Goal: Find specific page/section: Find specific page/section

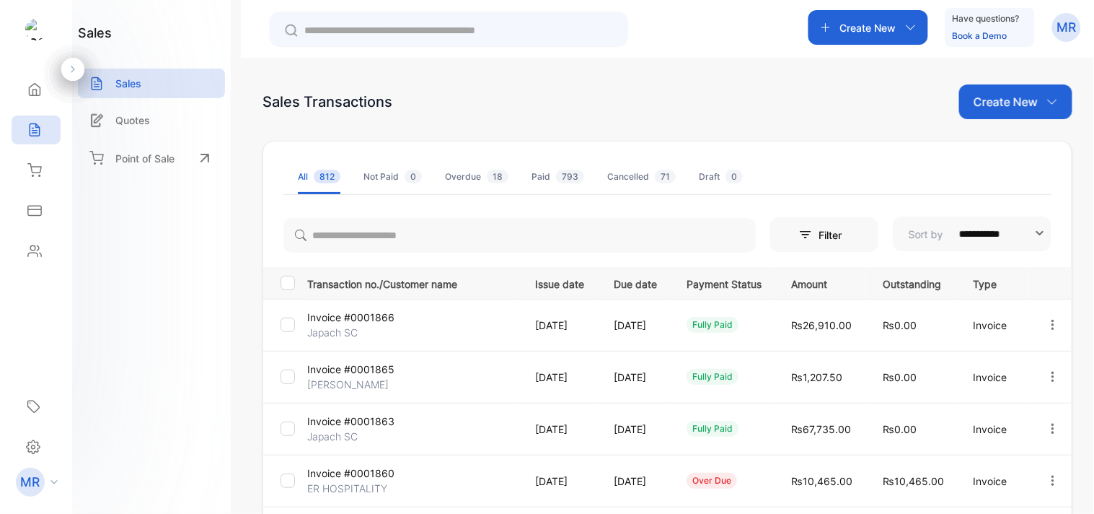
click at [1047, 316] on button "button" at bounding box center [1053, 324] width 13 height 29
click at [1030, 357] on span "View / Edit Invoice" at bounding box center [1017, 365] width 102 height 17
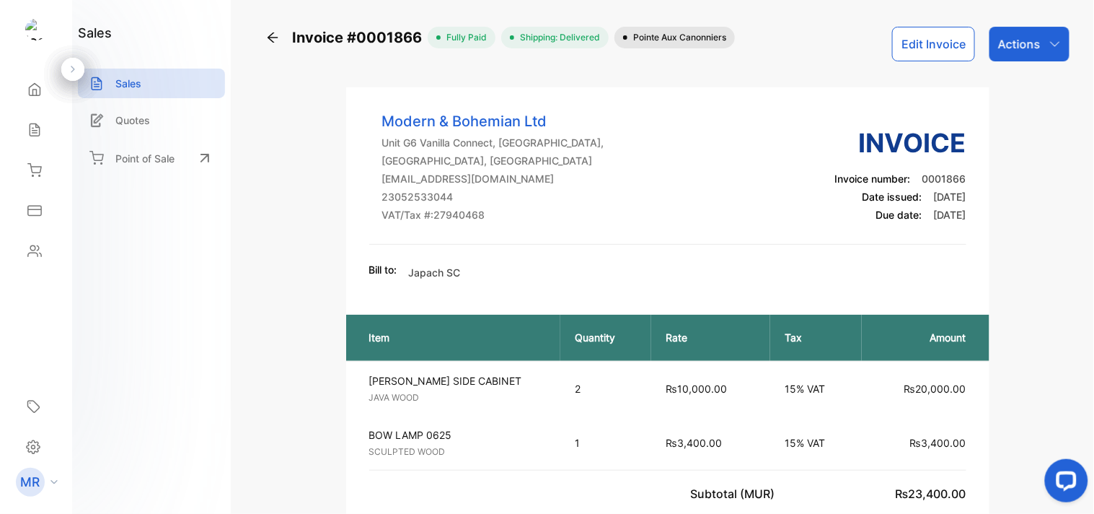
click at [157, 101] on div "Sales" at bounding box center [151, 87] width 147 height 37
click at [146, 83] on div "Sales" at bounding box center [151, 84] width 147 height 30
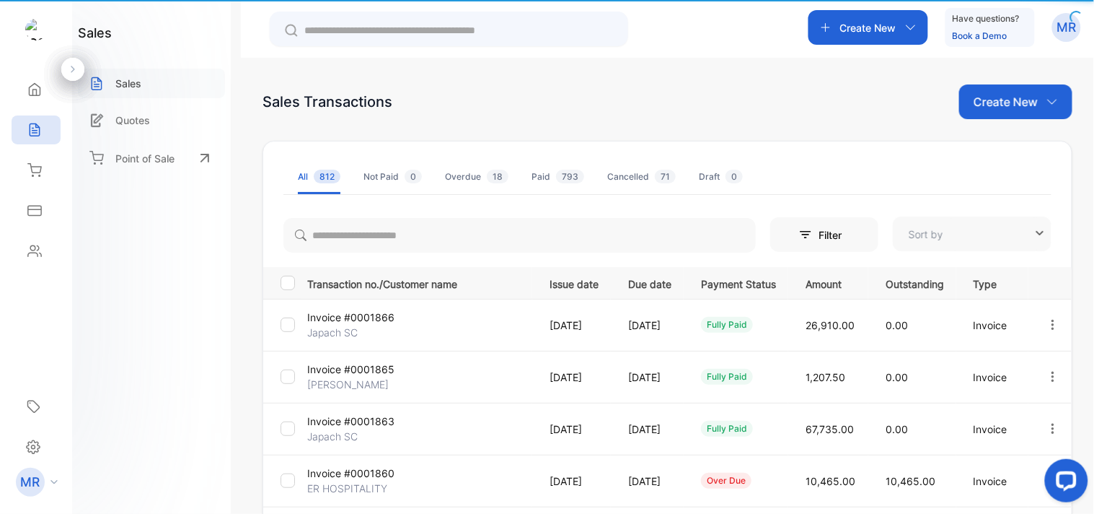
type input "**********"
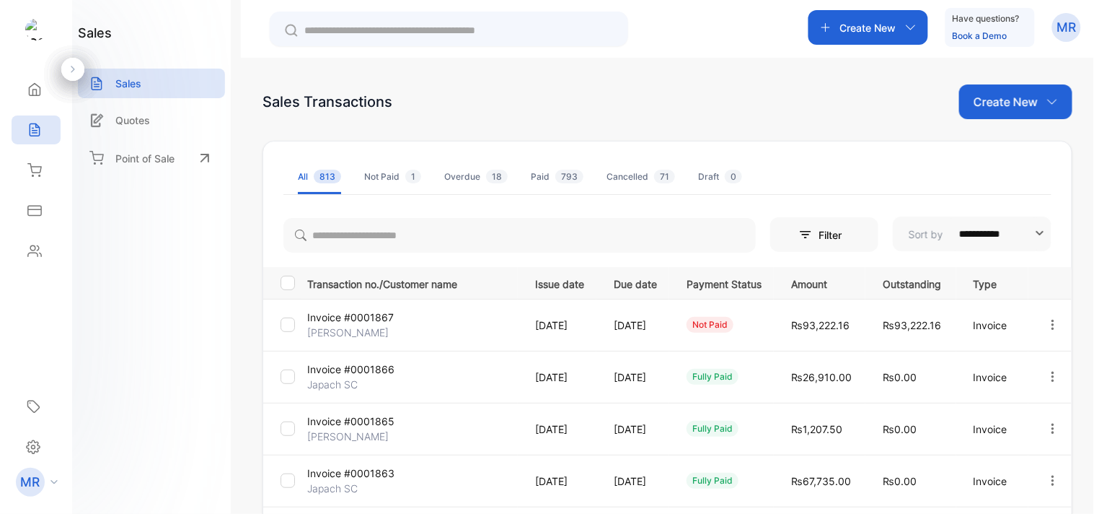
click at [1047, 315] on button "button" at bounding box center [1053, 324] width 13 height 29
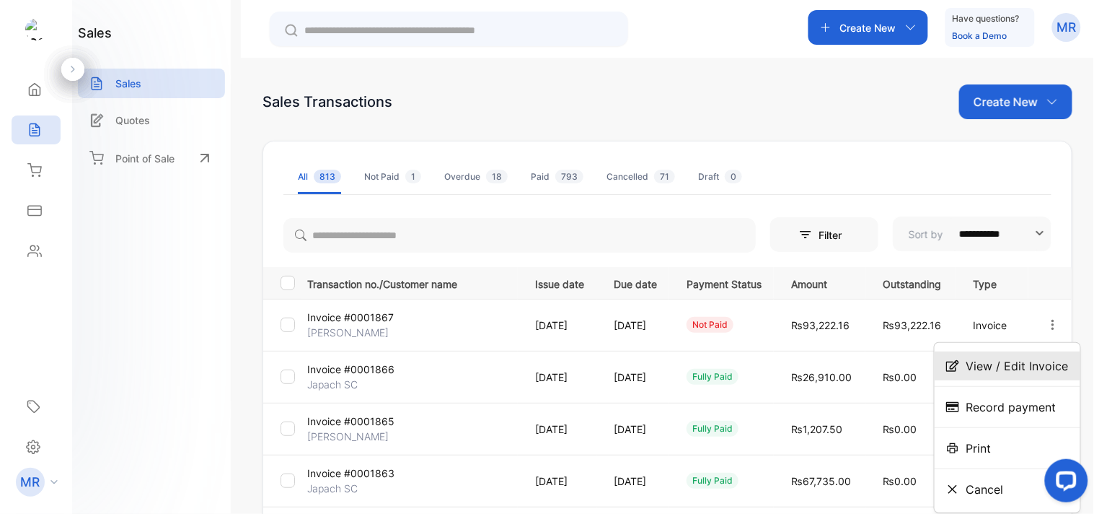
click at [1018, 356] on div "View / Edit Invoice" at bounding box center [1008, 365] width 146 height 29
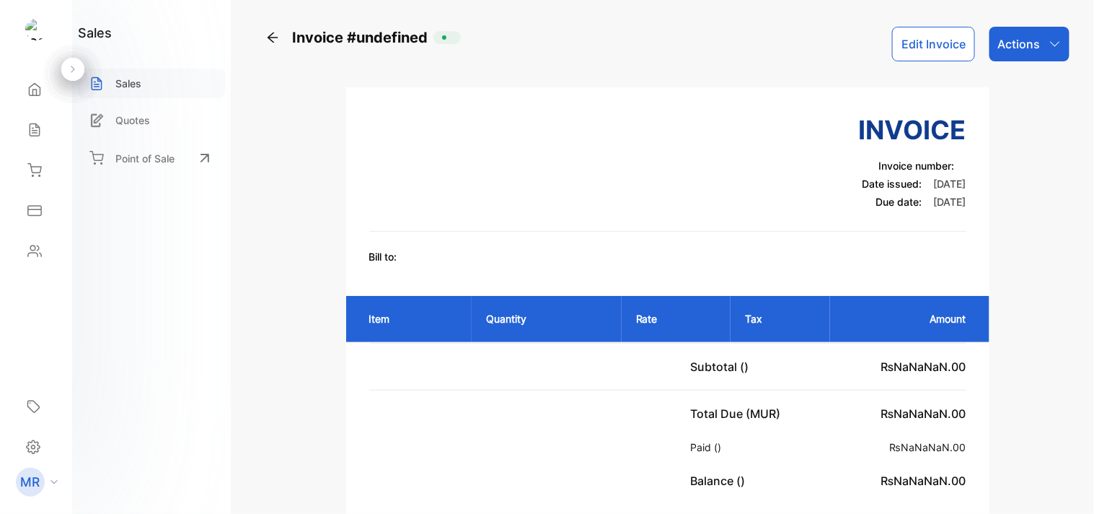
click at [139, 76] on p "Sales" at bounding box center [128, 83] width 26 height 15
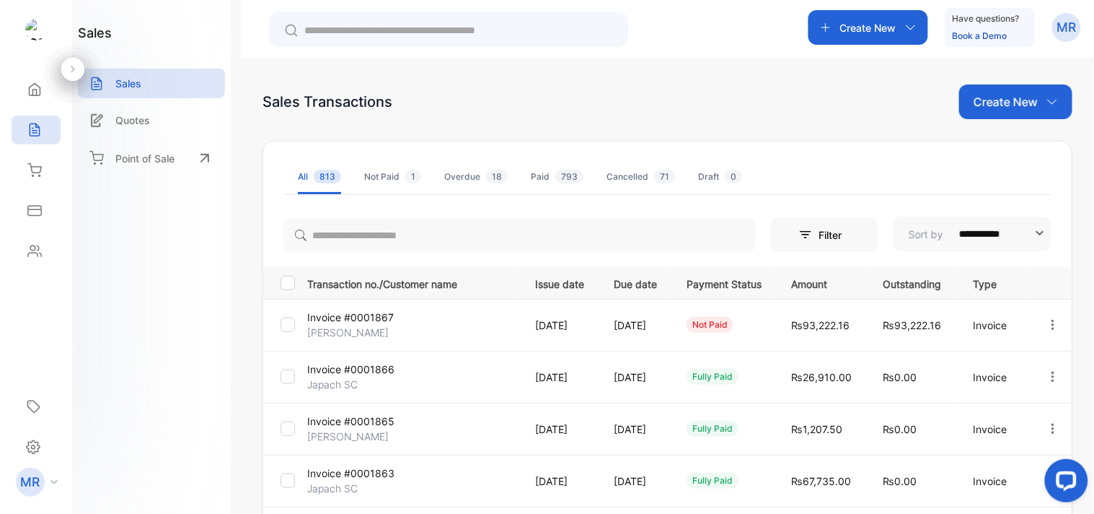
click at [1052, 320] on icon "button" at bounding box center [1053, 324] width 3 height 10
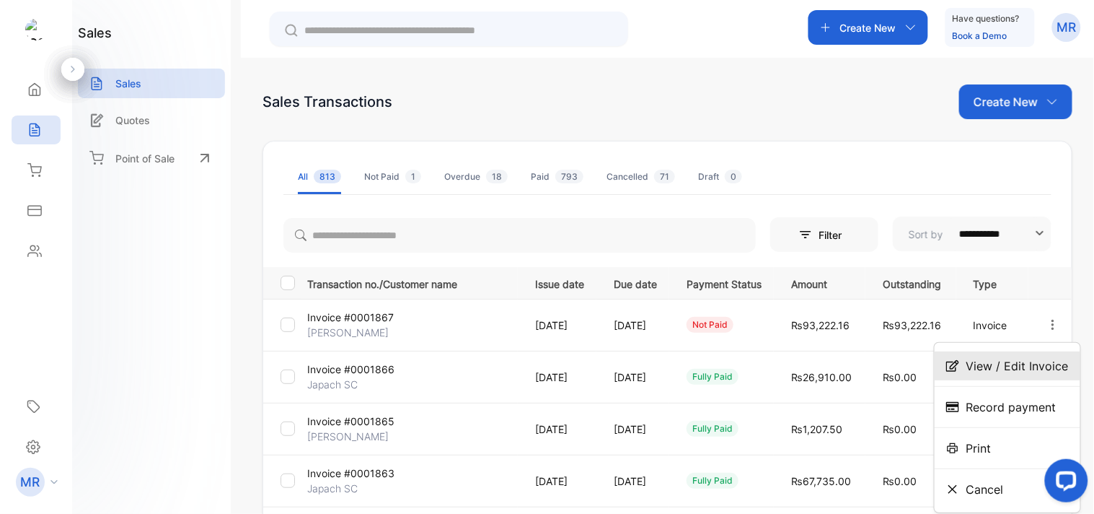
click at [1035, 376] on div "View / Edit Invoice" at bounding box center [1008, 365] width 146 height 29
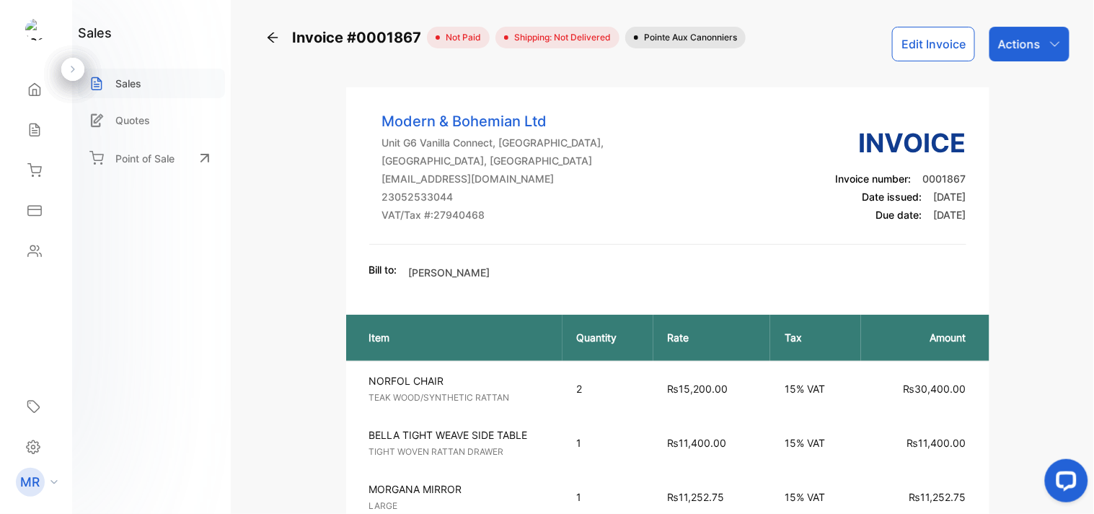
click at [118, 78] on p "Sales" at bounding box center [128, 83] width 26 height 15
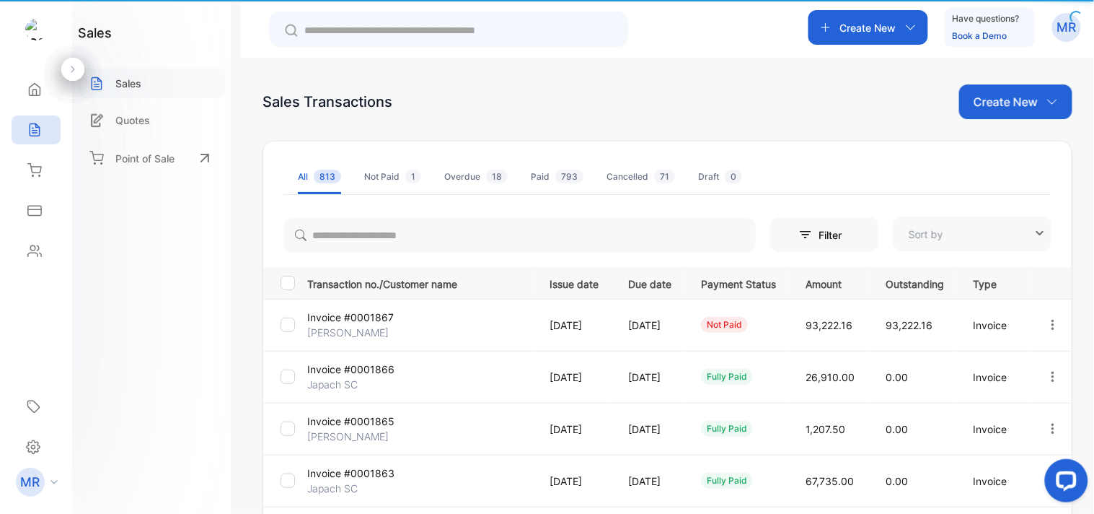
type input "**********"
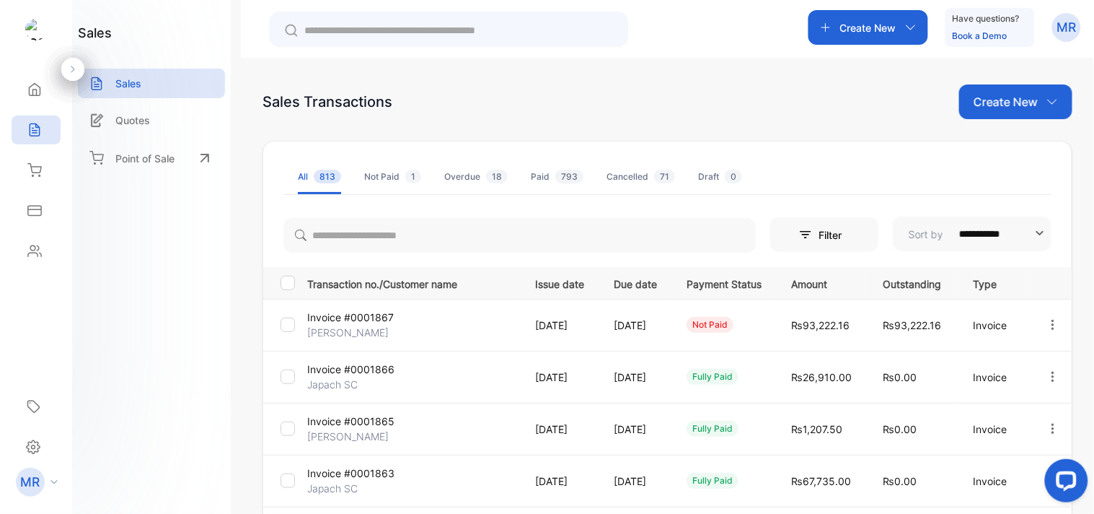
click at [1047, 321] on icon "button" at bounding box center [1053, 324] width 13 height 13
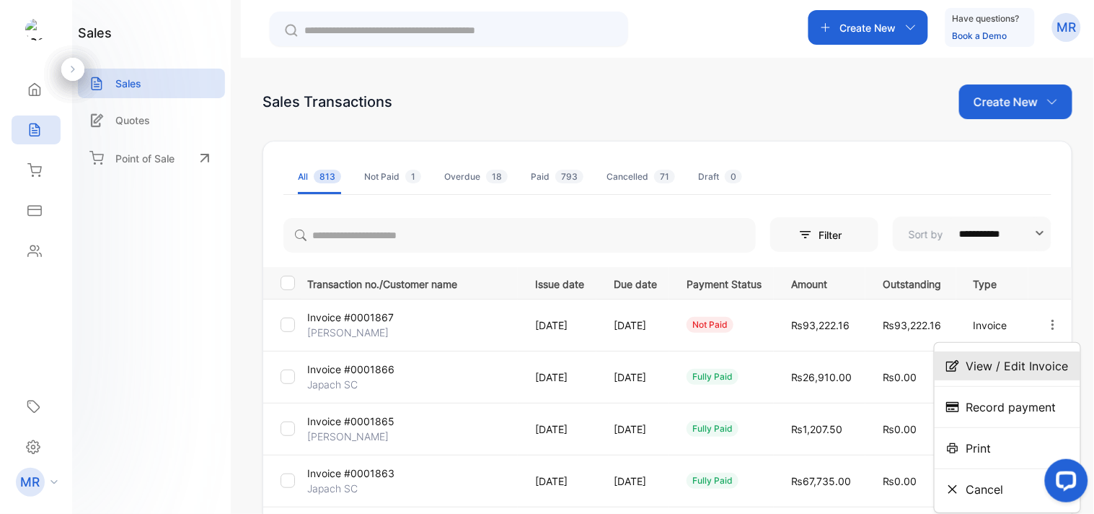
click at [1034, 362] on span "View / Edit Invoice" at bounding box center [1017, 365] width 102 height 17
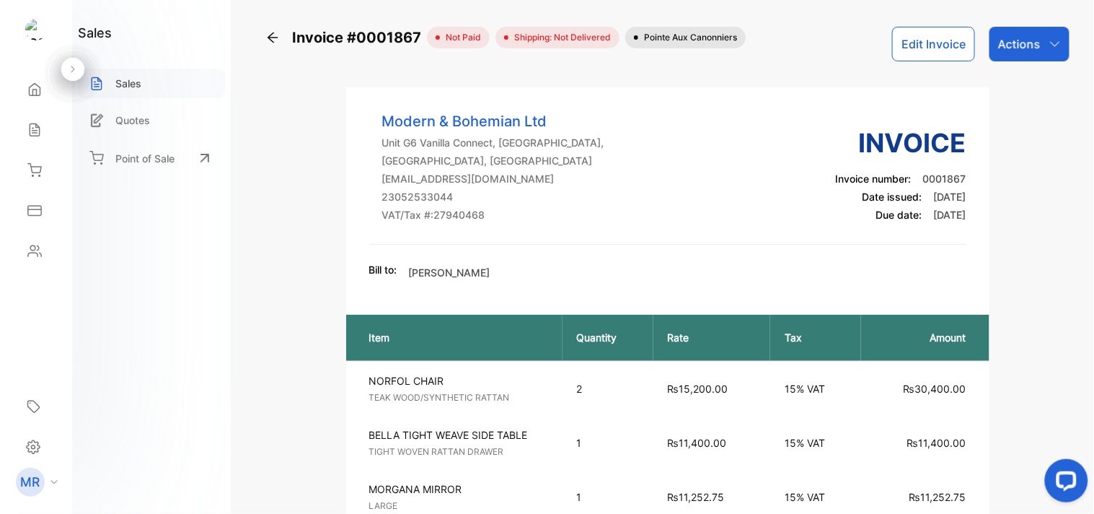
click at [134, 77] on p "Sales" at bounding box center [128, 83] width 26 height 15
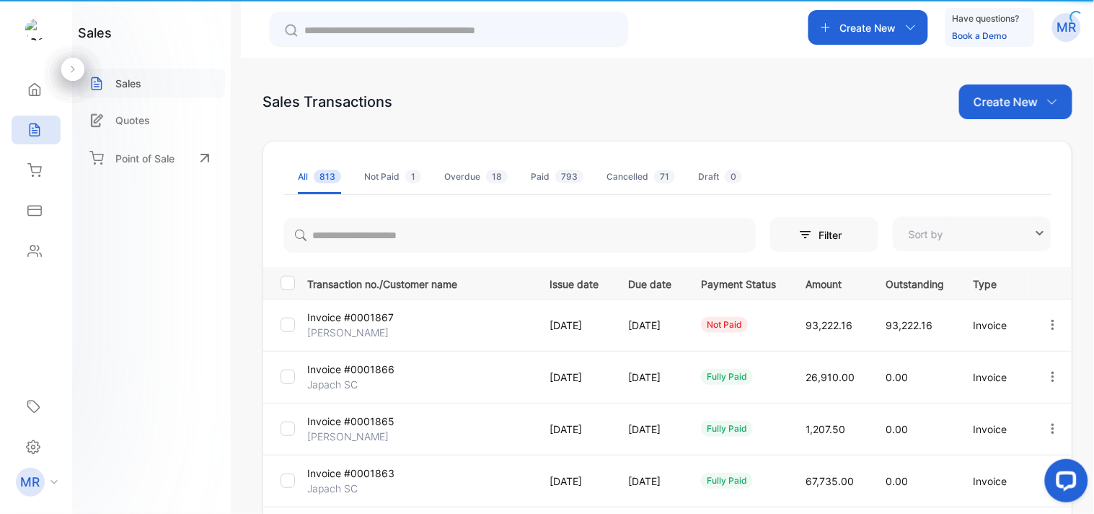
type input "**********"
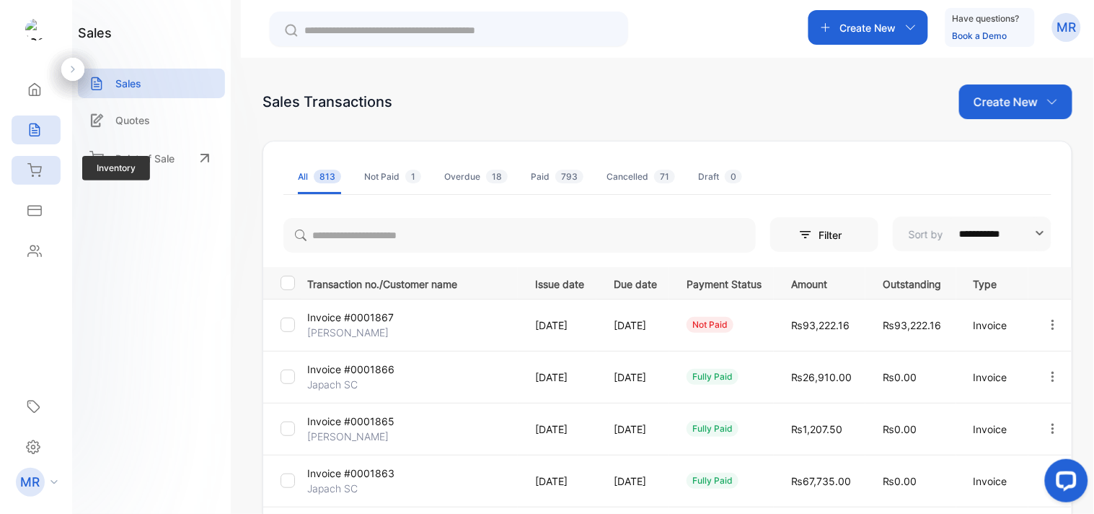
click at [35, 174] on icon at bounding box center [34, 170] width 14 height 14
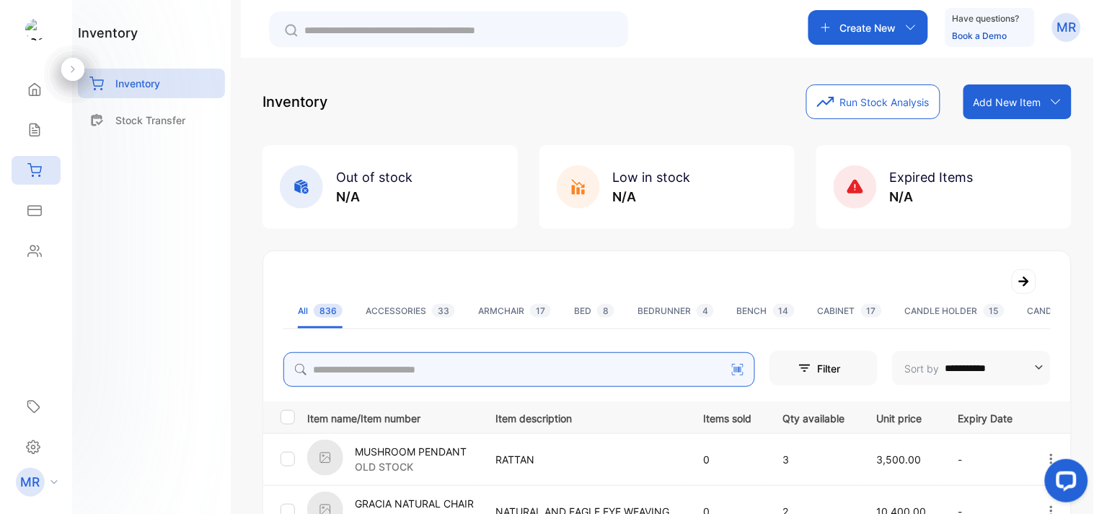
click at [404, 365] on input "search" at bounding box center [519, 369] width 472 height 35
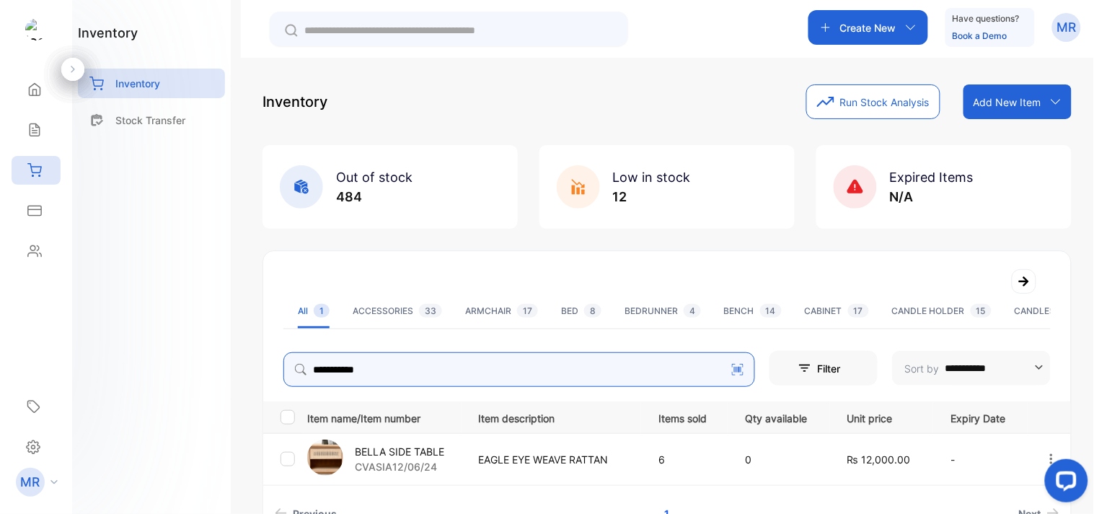
scroll to position [92, 0]
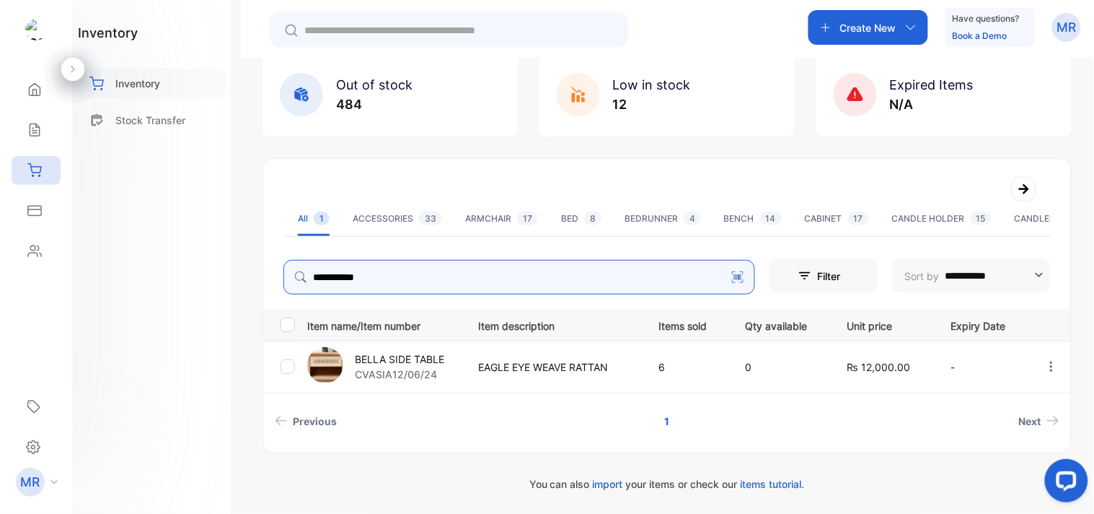
type input "**********"
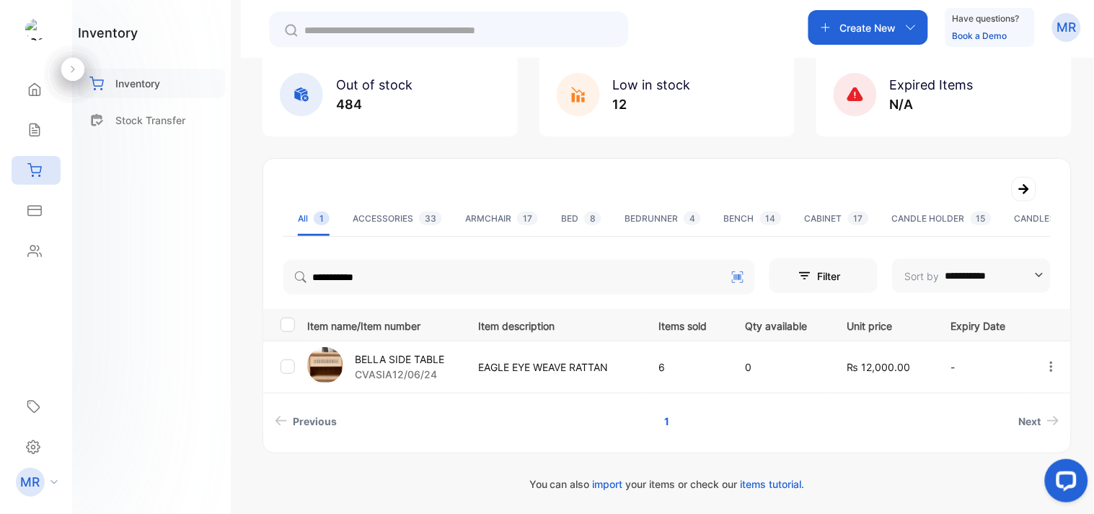
click at [149, 76] on p "Inventory" at bounding box center [137, 83] width 45 height 15
click at [151, 76] on p "Inventory" at bounding box center [137, 83] width 45 height 15
click at [141, 76] on p "Inventory" at bounding box center [137, 83] width 45 height 15
click at [161, 113] on p "Stock Transfer" at bounding box center [150, 120] width 70 height 15
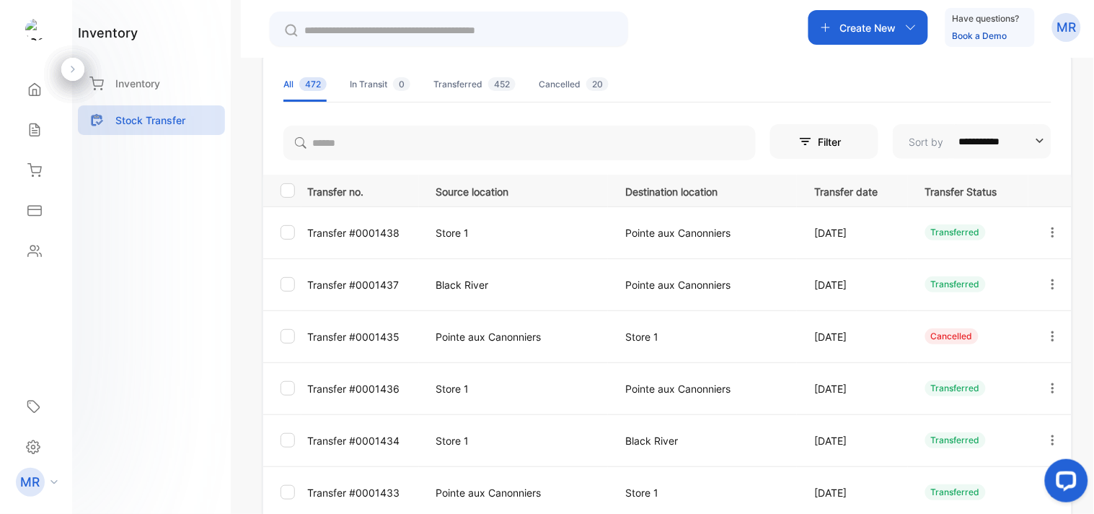
click at [1050, 278] on icon "button" at bounding box center [1053, 284] width 13 height 13
click at [1022, 317] on div "View/Edit" at bounding box center [999, 325] width 162 height 29
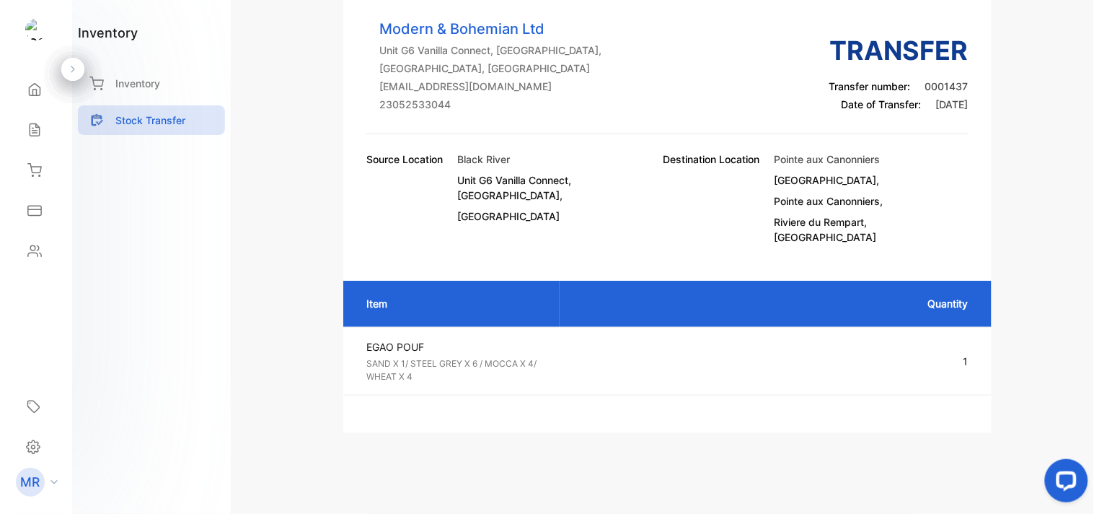
scroll to position [76, 0]
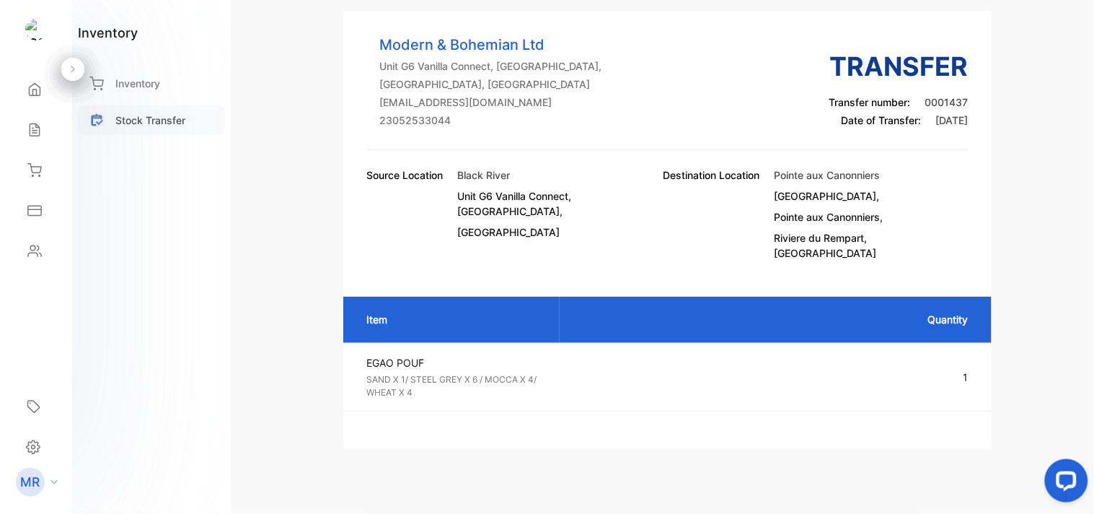
click at [154, 116] on p "Stock Transfer" at bounding box center [150, 120] width 70 height 15
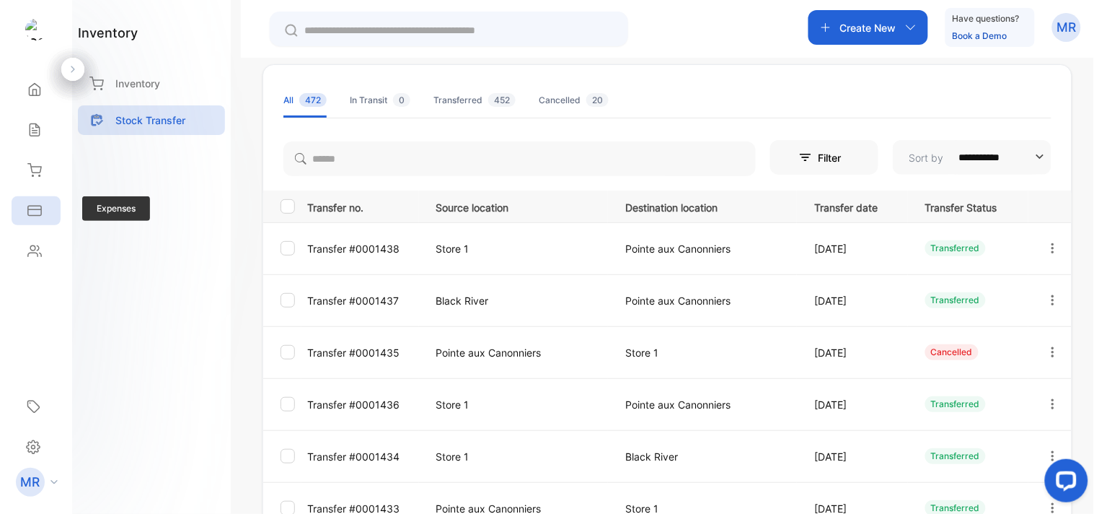
click at [34, 216] on icon at bounding box center [34, 210] width 14 height 14
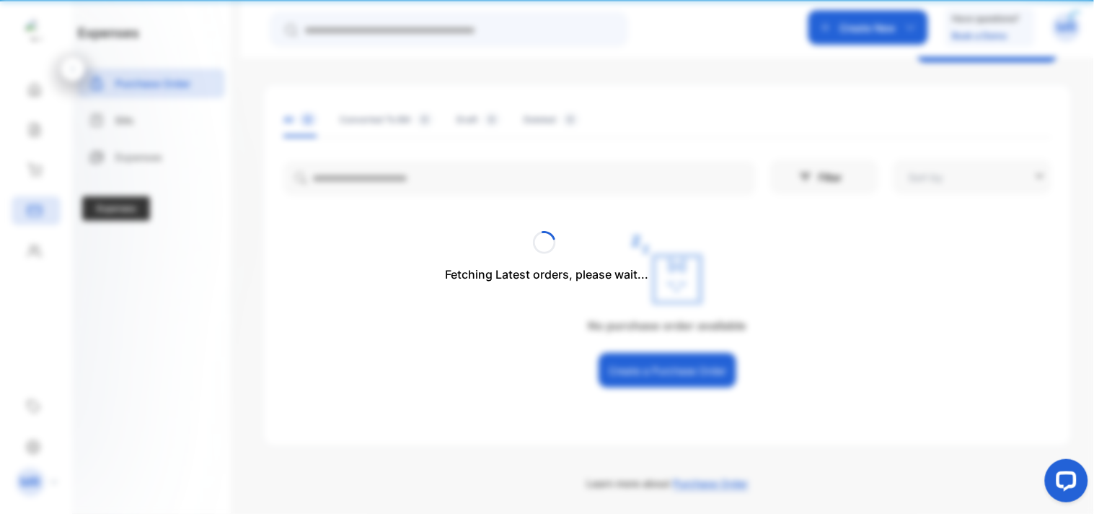
type input "**********"
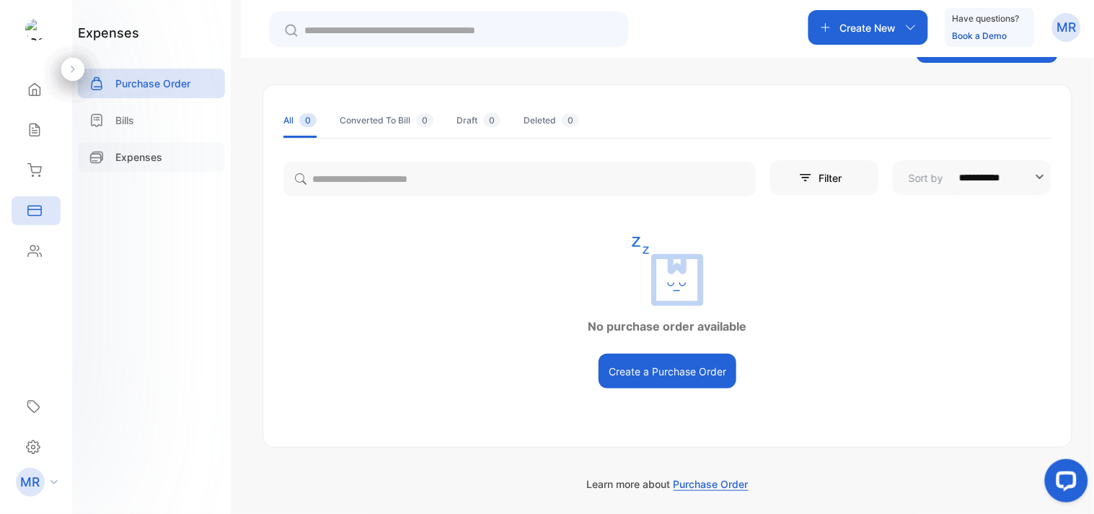
click at [156, 143] on div "Expenses" at bounding box center [151, 157] width 147 height 30
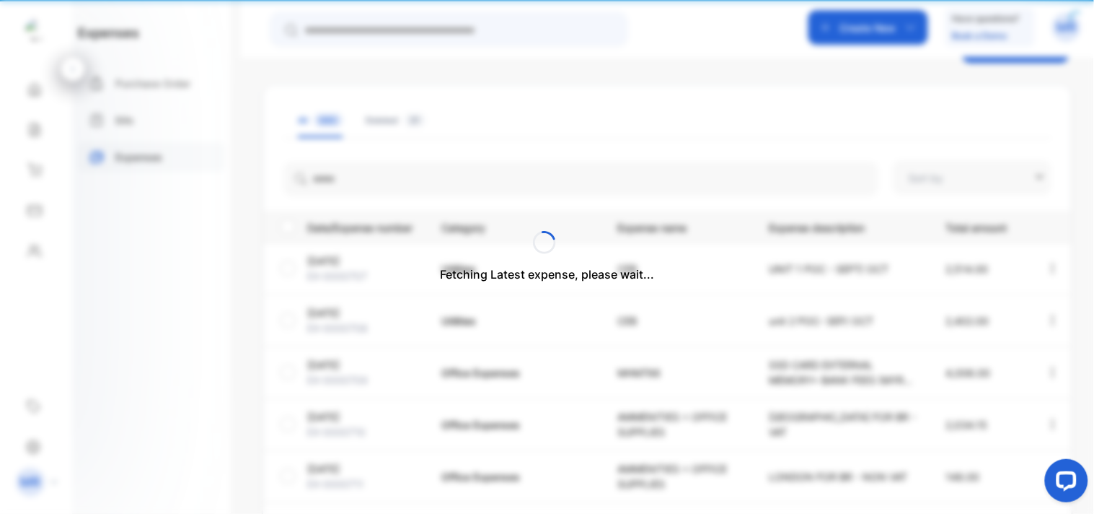
type input "**********"
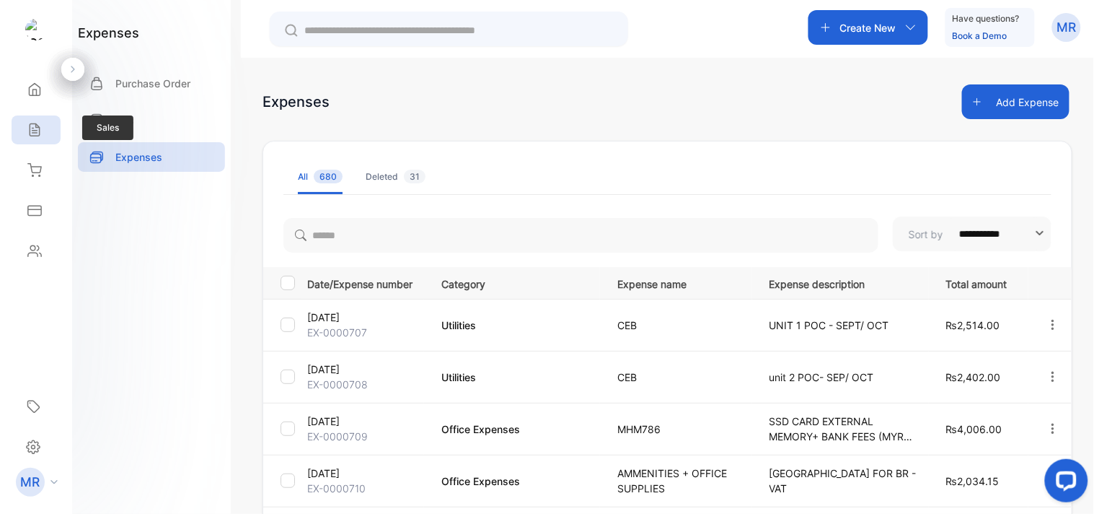
click at [44, 124] on div "Sales" at bounding box center [36, 129] width 49 height 29
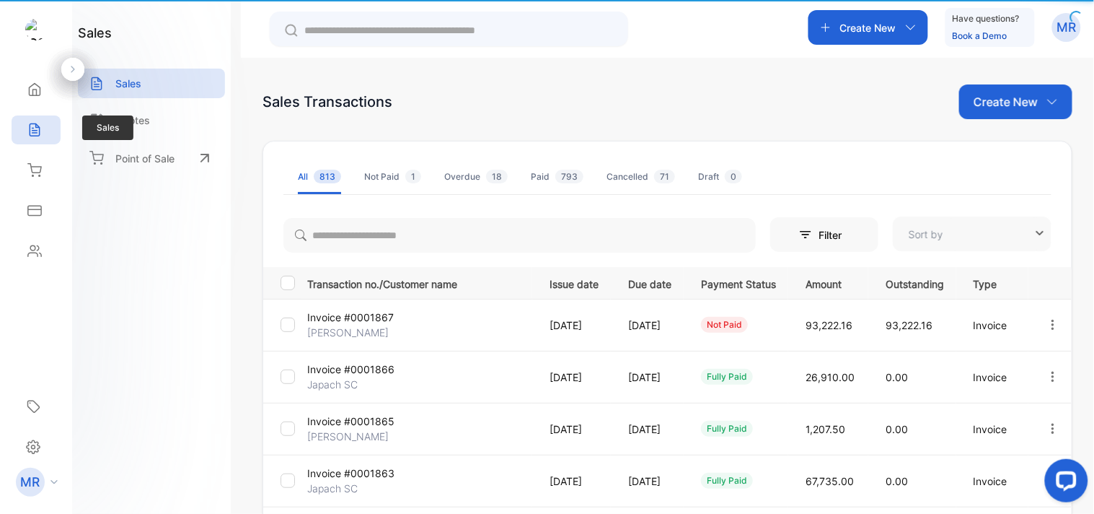
type input "**********"
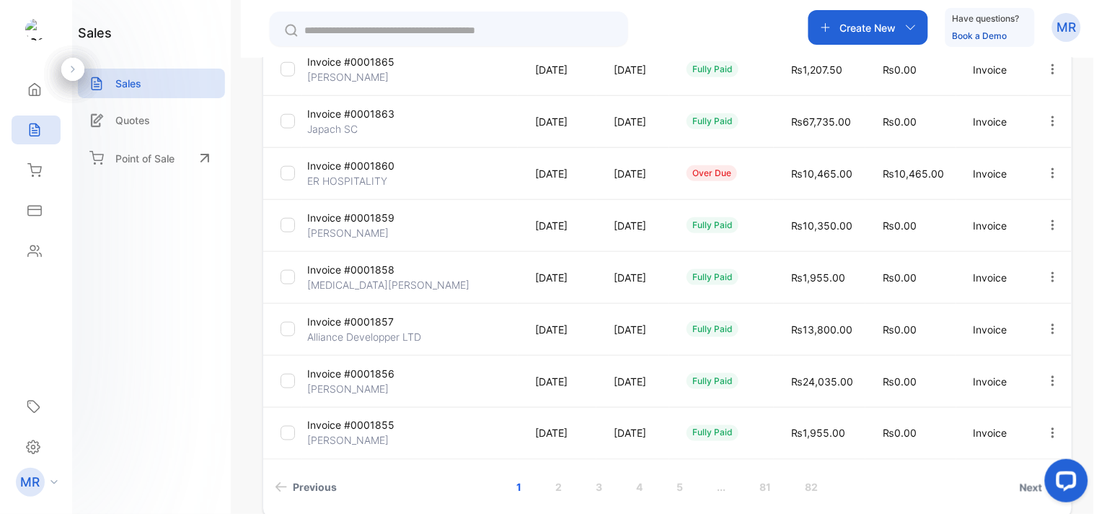
scroll to position [361, 0]
click at [596, 486] on link "3" at bounding box center [599, 485] width 41 height 27
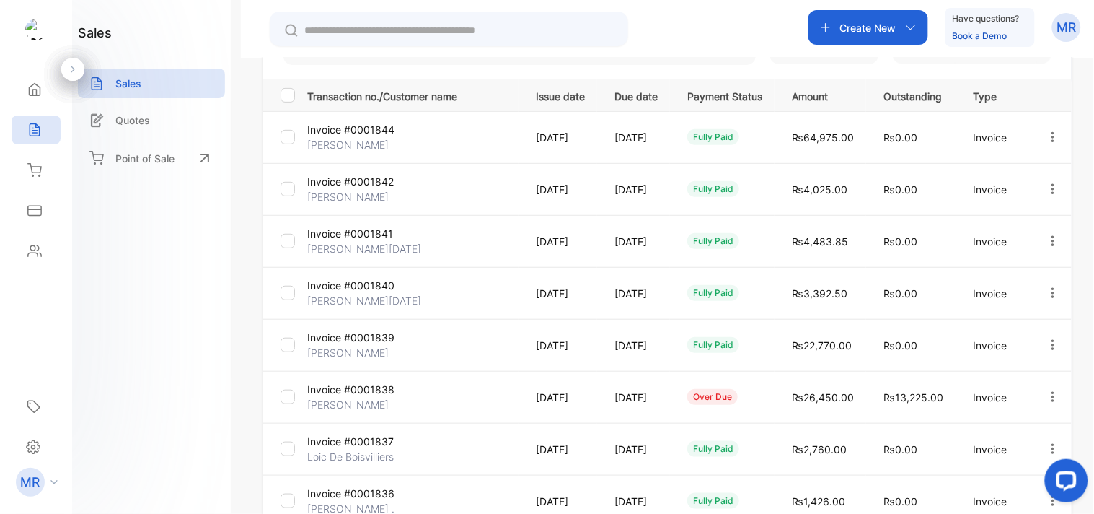
scroll to position [431, 0]
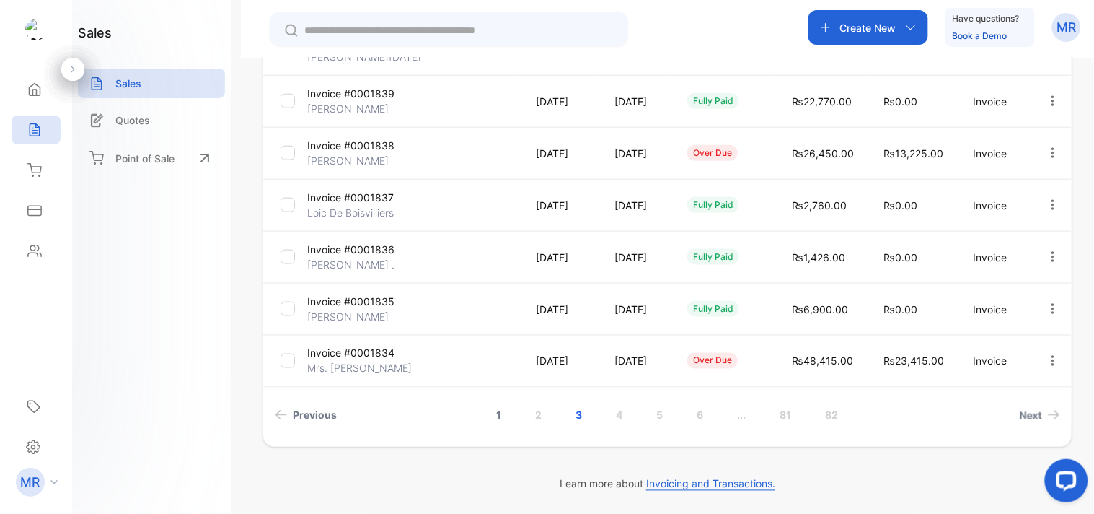
click at [494, 407] on link "1" at bounding box center [500, 415] width 40 height 27
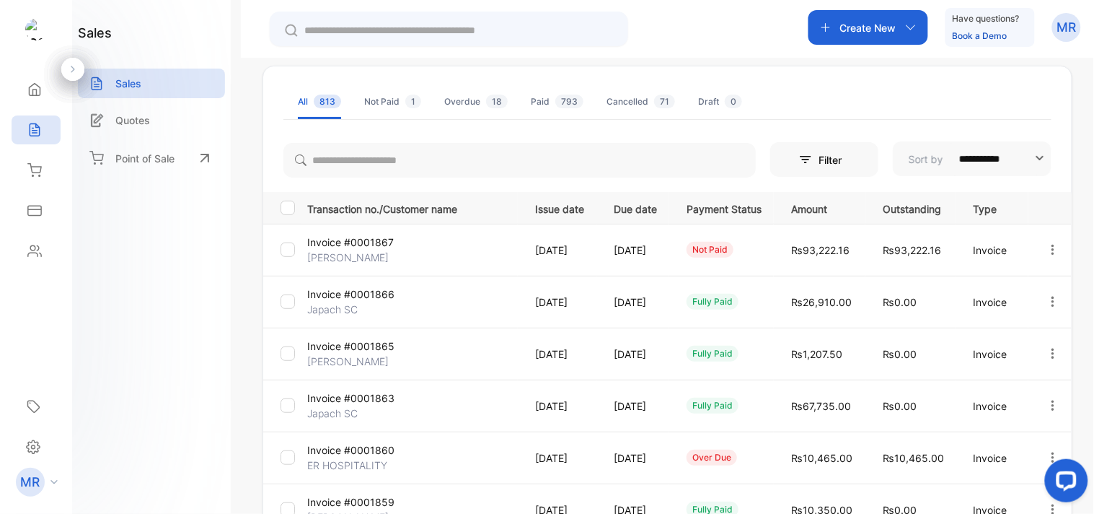
scroll to position [74, 0]
click at [151, 119] on div "Quotes" at bounding box center [151, 120] width 147 height 30
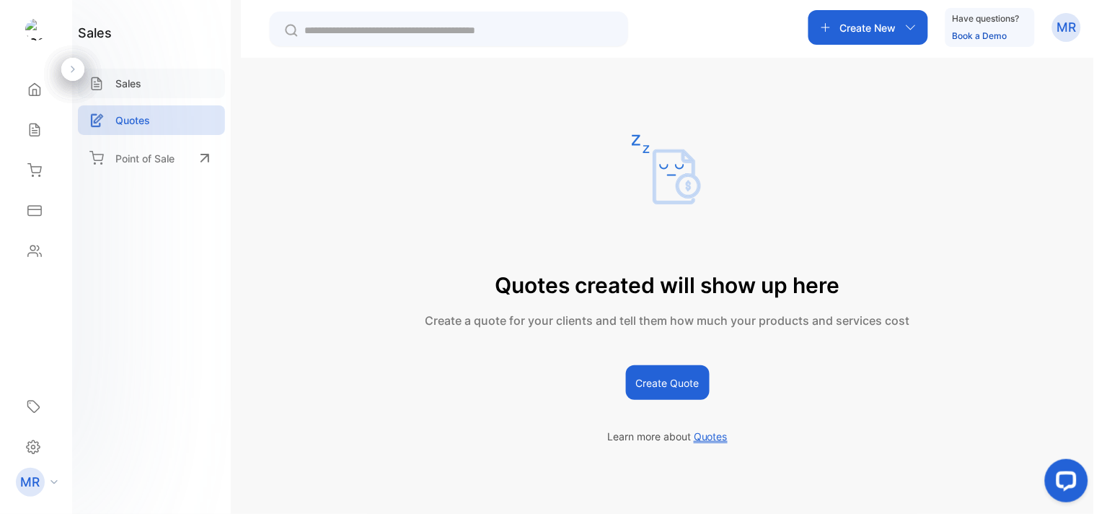
click at [151, 87] on div "Sales" at bounding box center [151, 84] width 147 height 30
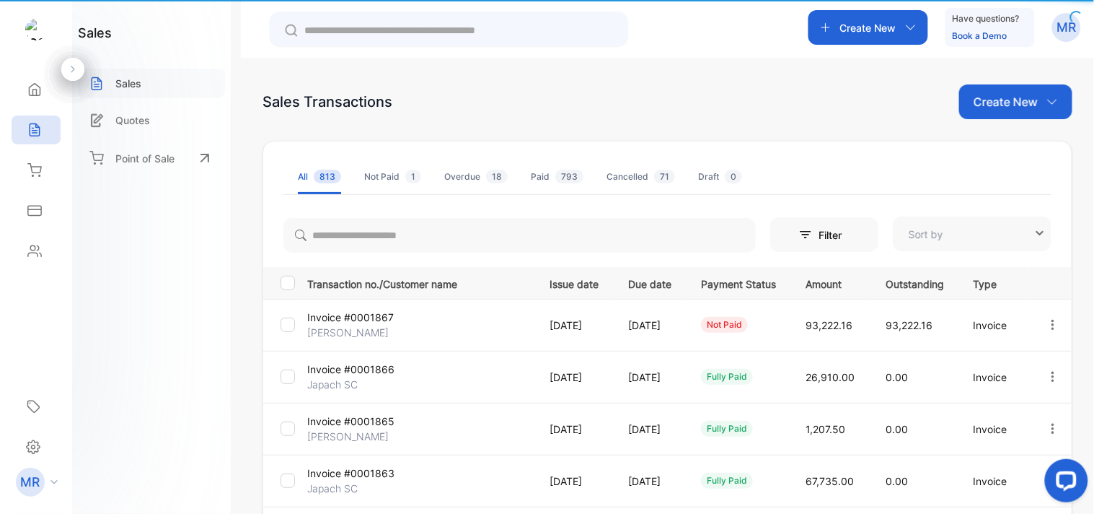
type input "**********"
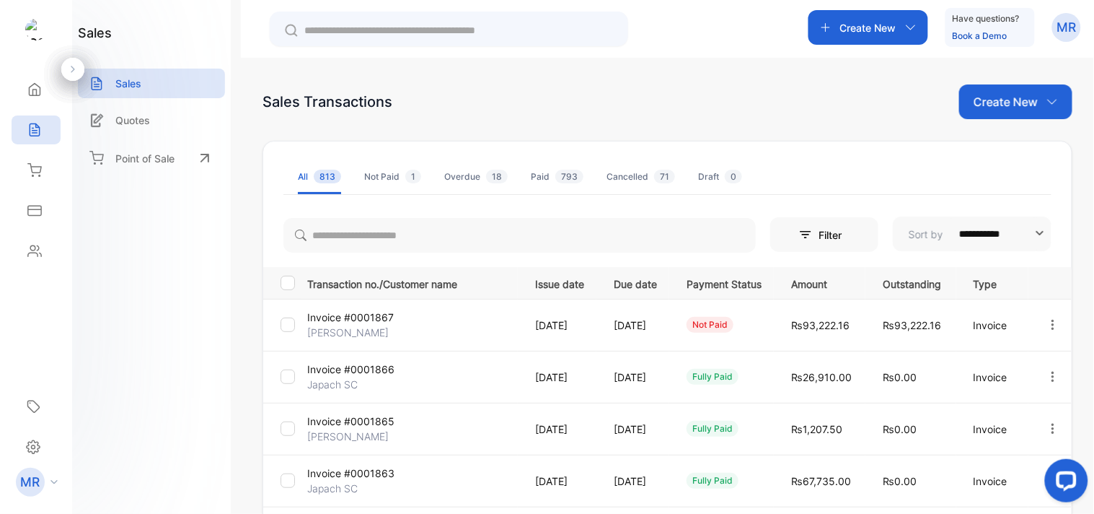
click at [154, 118] on div "Quotes" at bounding box center [151, 120] width 147 height 30
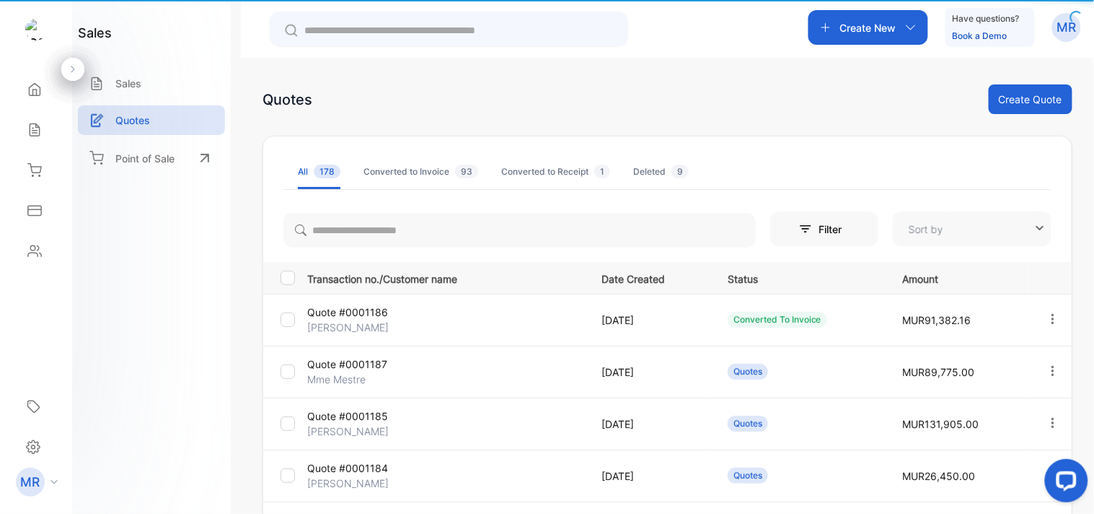
type input "**********"
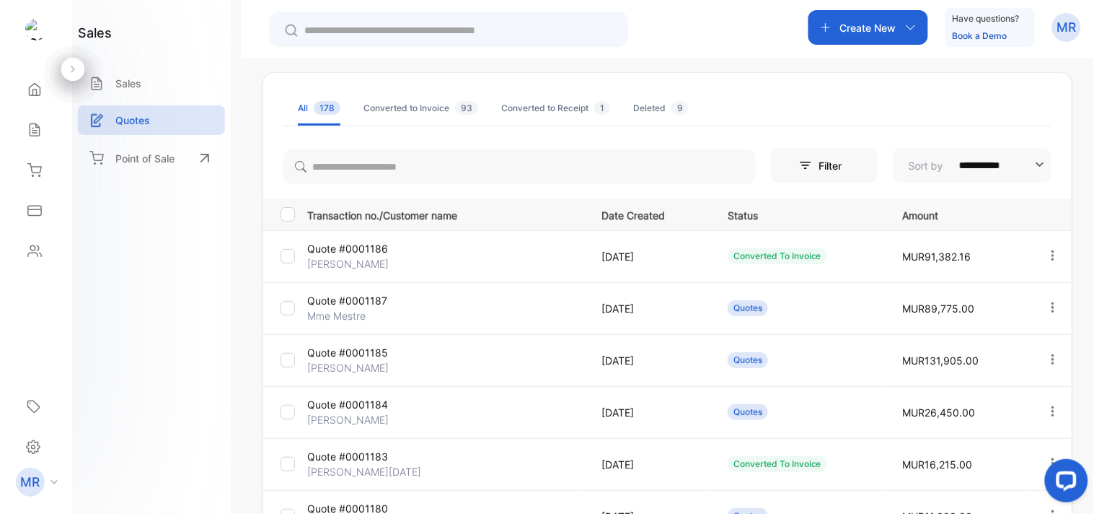
scroll to position [66, 0]
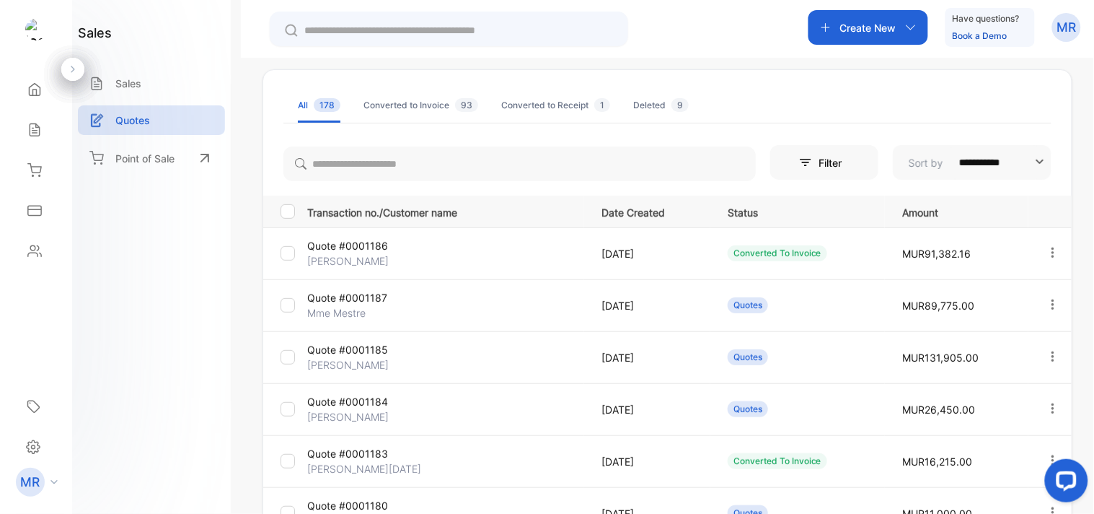
click at [1047, 351] on icon "button" at bounding box center [1053, 356] width 13 height 13
click at [1015, 402] on div "View" at bounding box center [999, 401] width 162 height 29
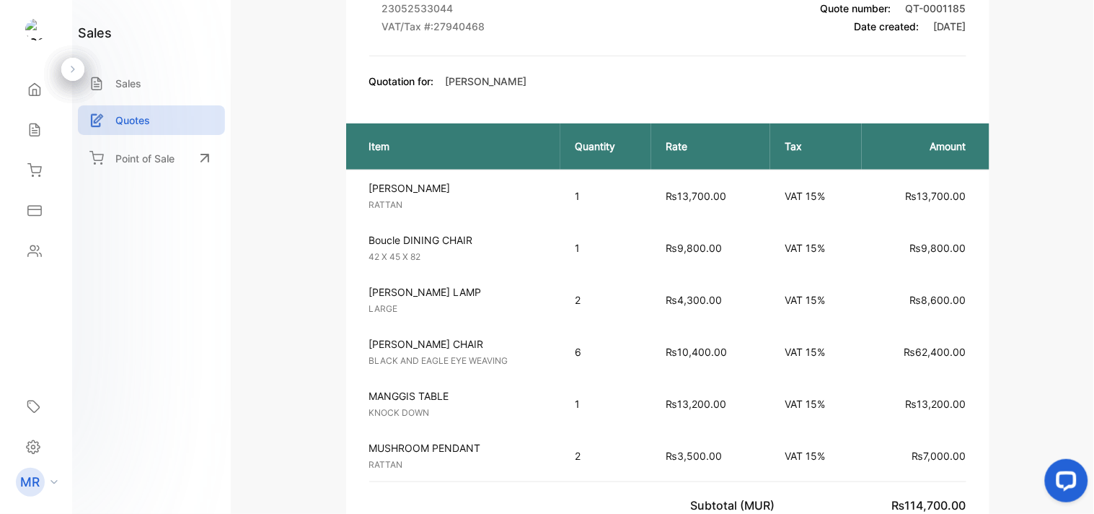
scroll to position [219, 0]
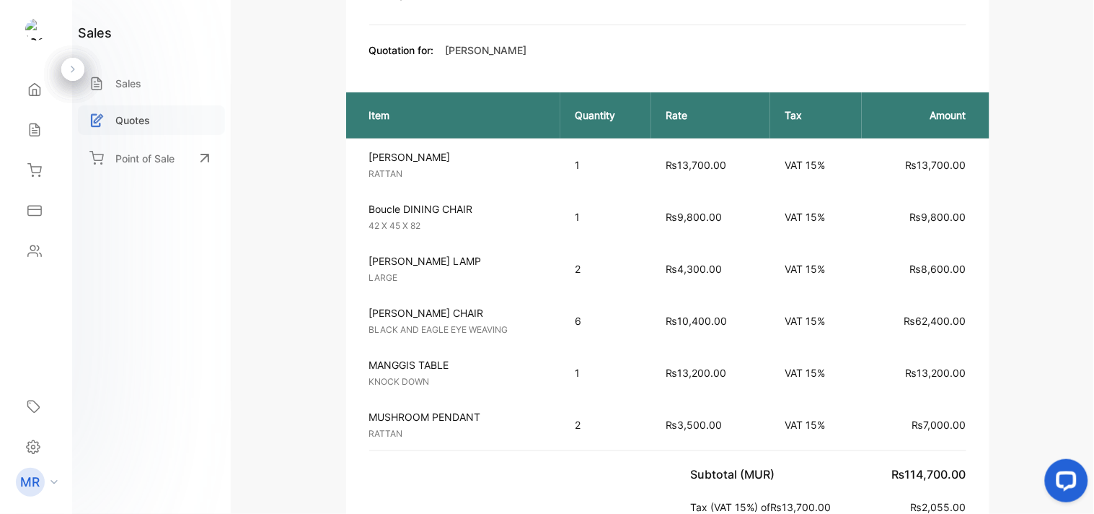
click at [164, 124] on div "Quotes" at bounding box center [151, 120] width 147 height 30
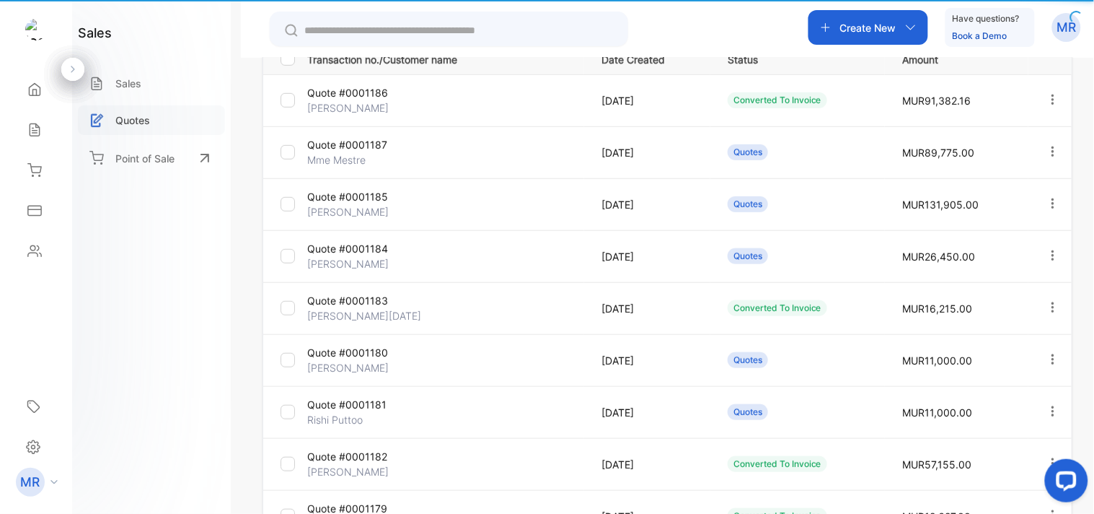
type input "**********"
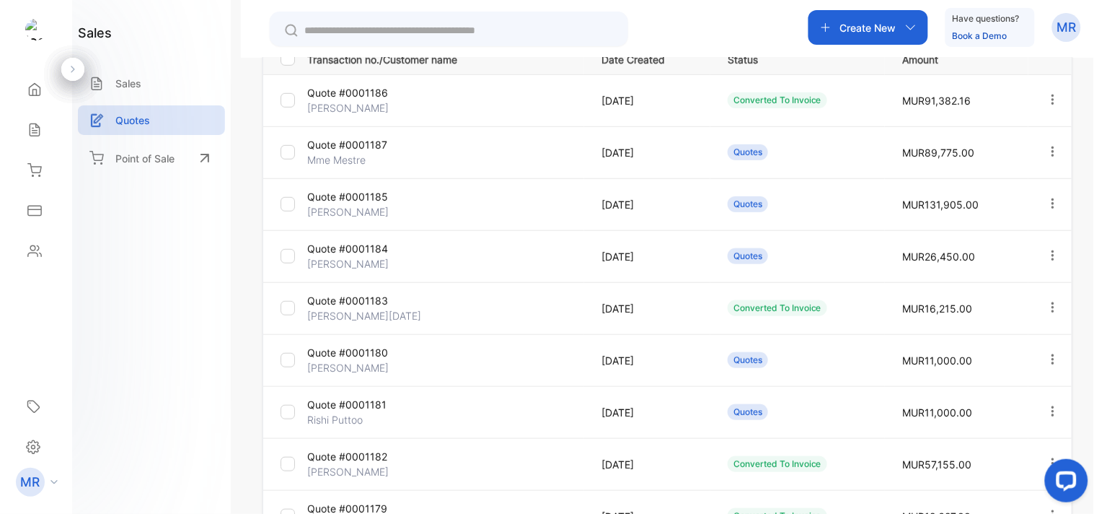
scroll to position [180, 0]
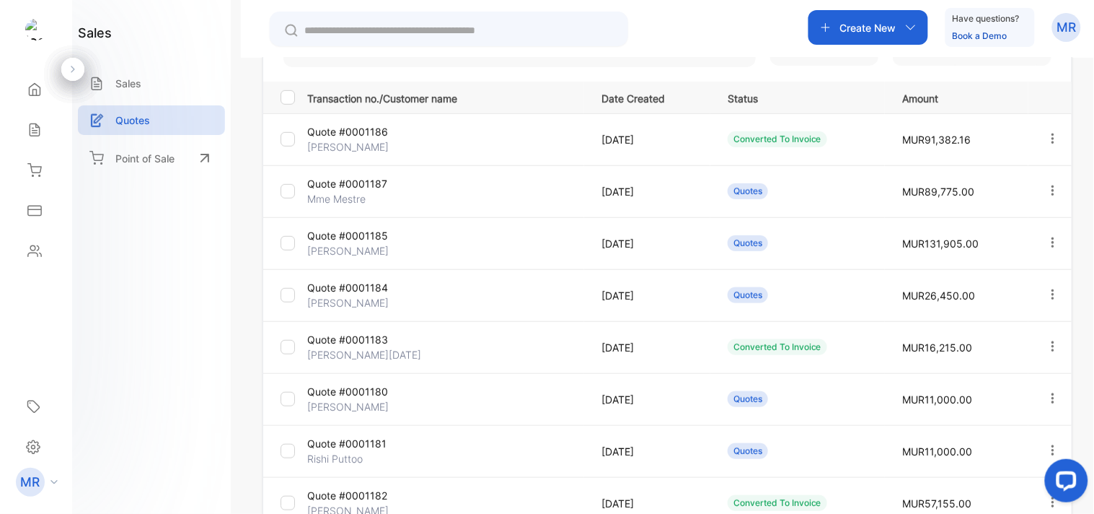
click at [1047, 180] on button "button" at bounding box center [1053, 190] width 13 height 35
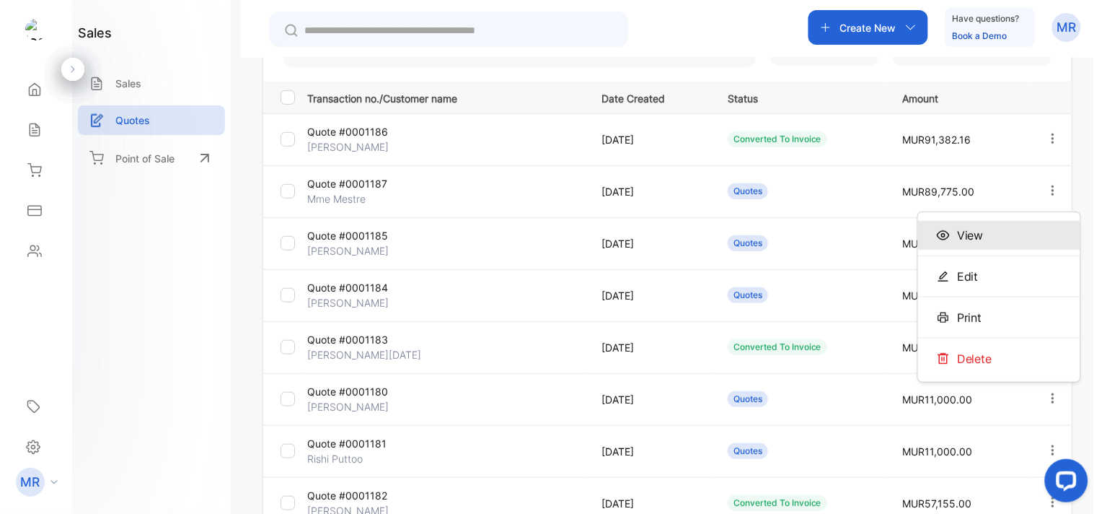
click at [1015, 236] on div "View" at bounding box center [999, 235] width 162 height 29
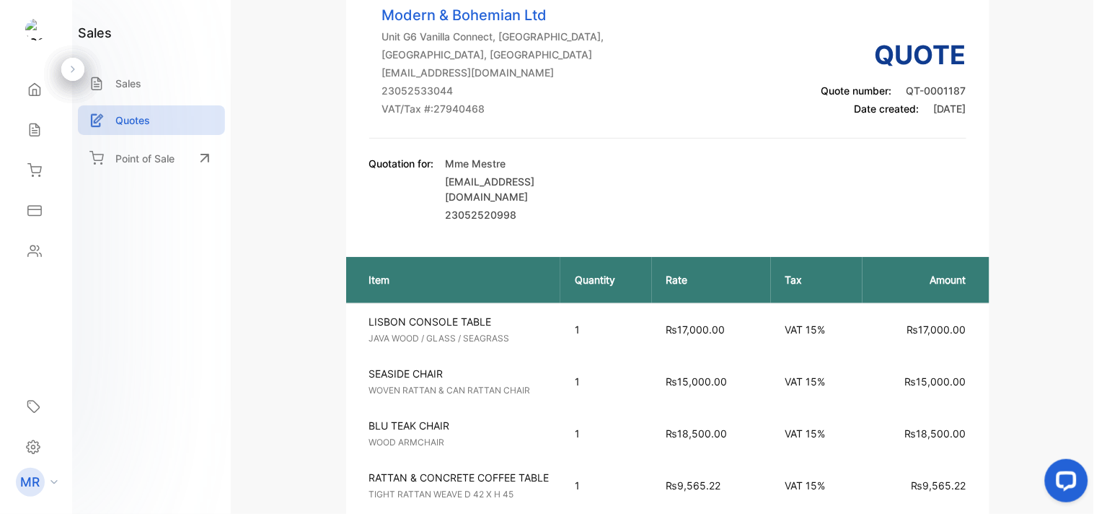
scroll to position [105, 0]
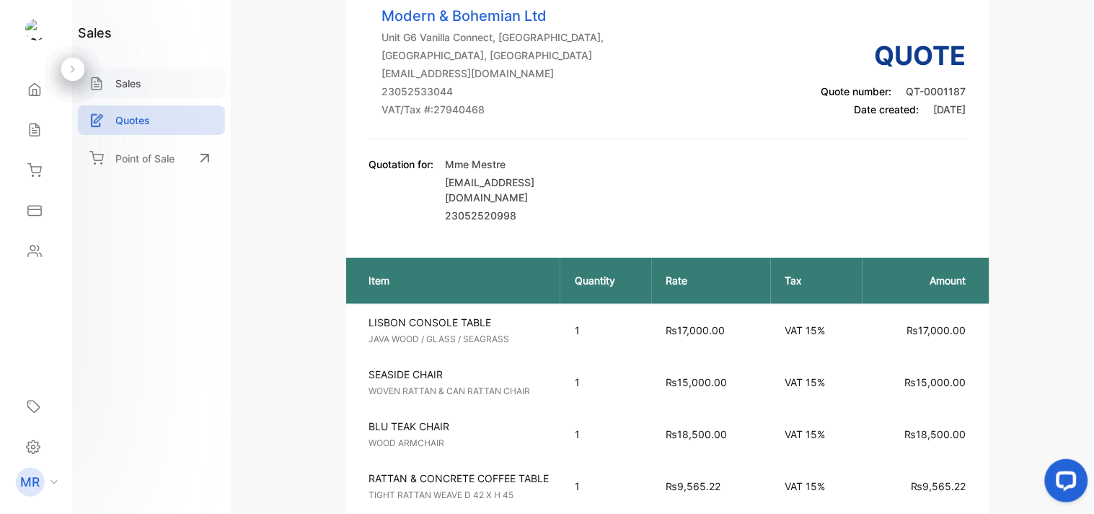
click at [145, 76] on div "Sales" at bounding box center [151, 84] width 147 height 30
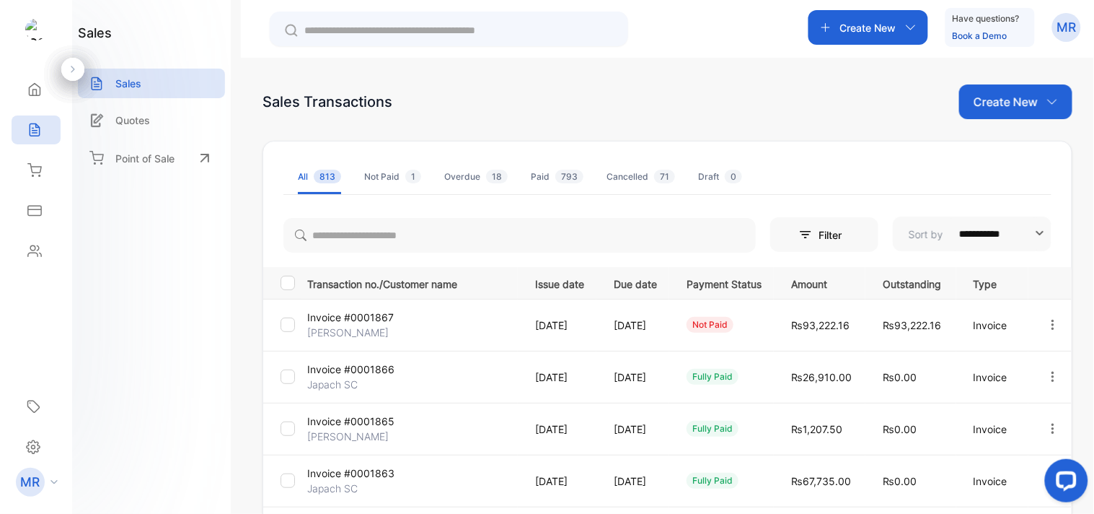
click at [133, 139] on div "Quotes" at bounding box center [151, 123] width 147 height 37
click at [134, 126] on p "Quotes" at bounding box center [132, 120] width 35 height 15
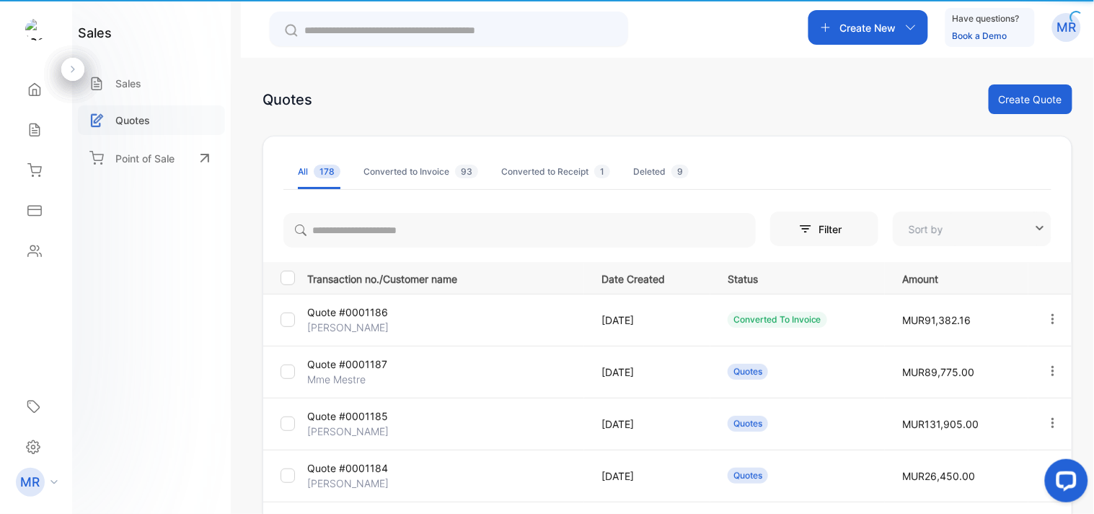
type input "**********"
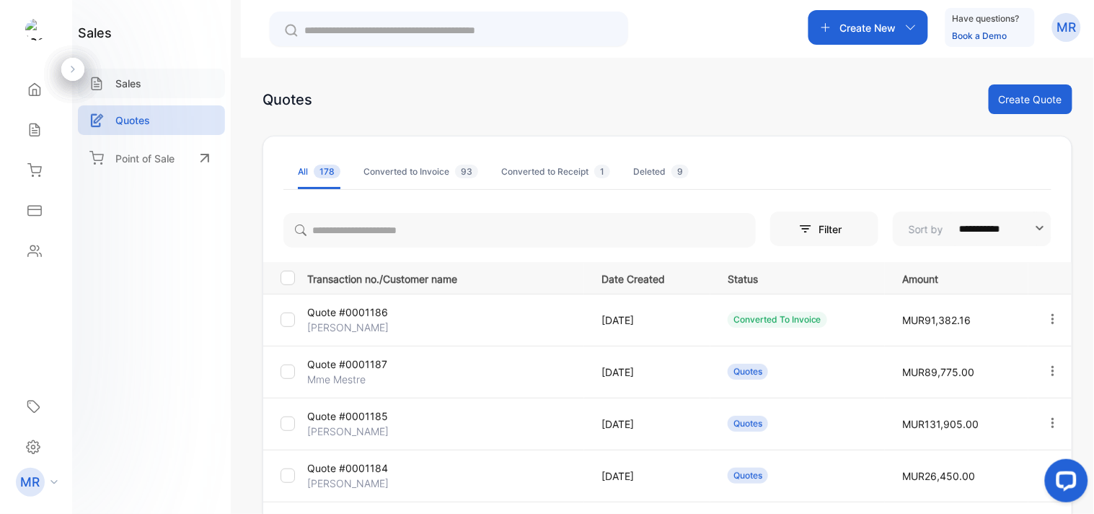
click at [138, 91] on div "Sales" at bounding box center [151, 84] width 147 height 30
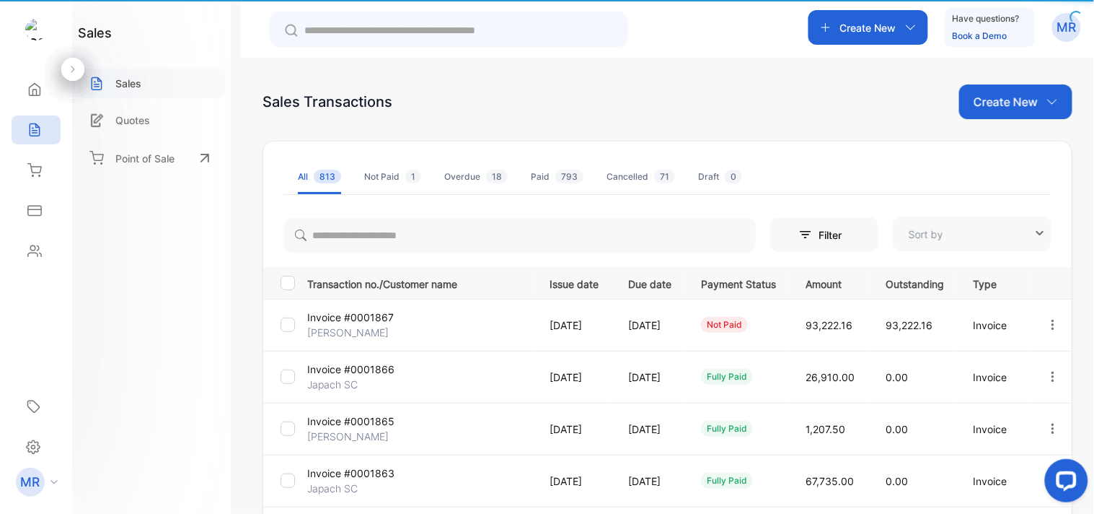
type input "**********"
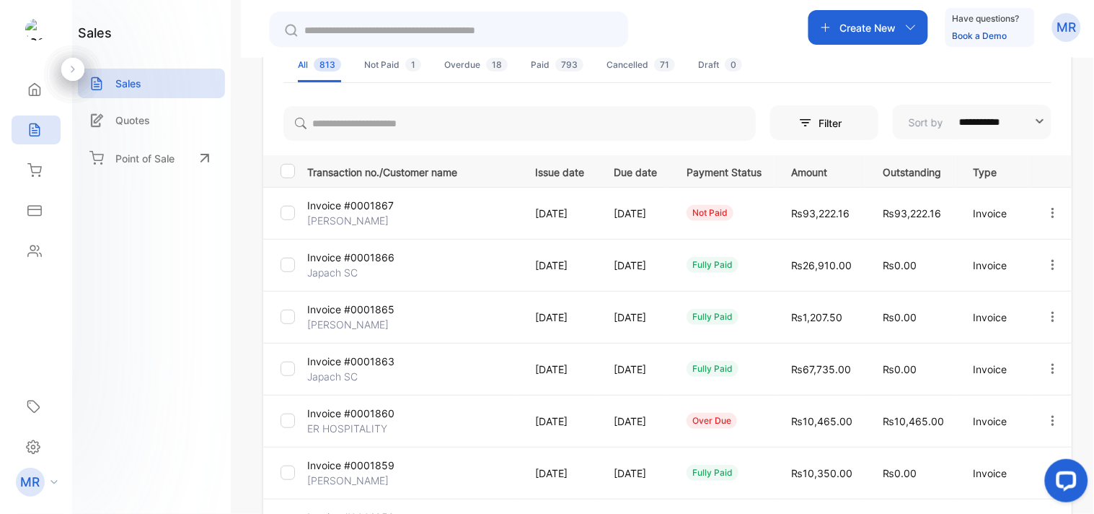
scroll to position [118, 0]
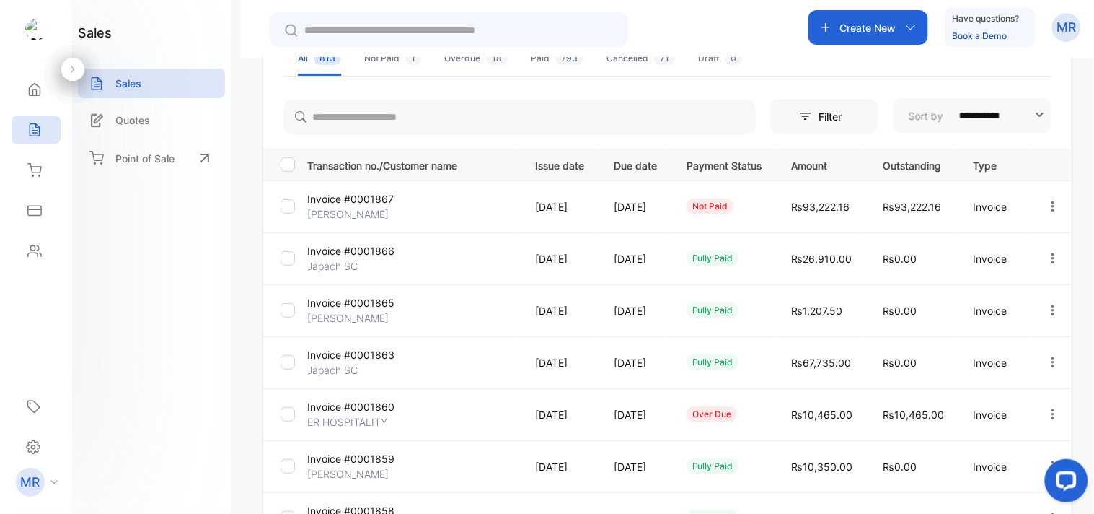
click at [1051, 307] on icon "button" at bounding box center [1053, 310] width 13 height 13
click at [1036, 353] on span "View / Edit Invoice" at bounding box center [1017, 351] width 102 height 17
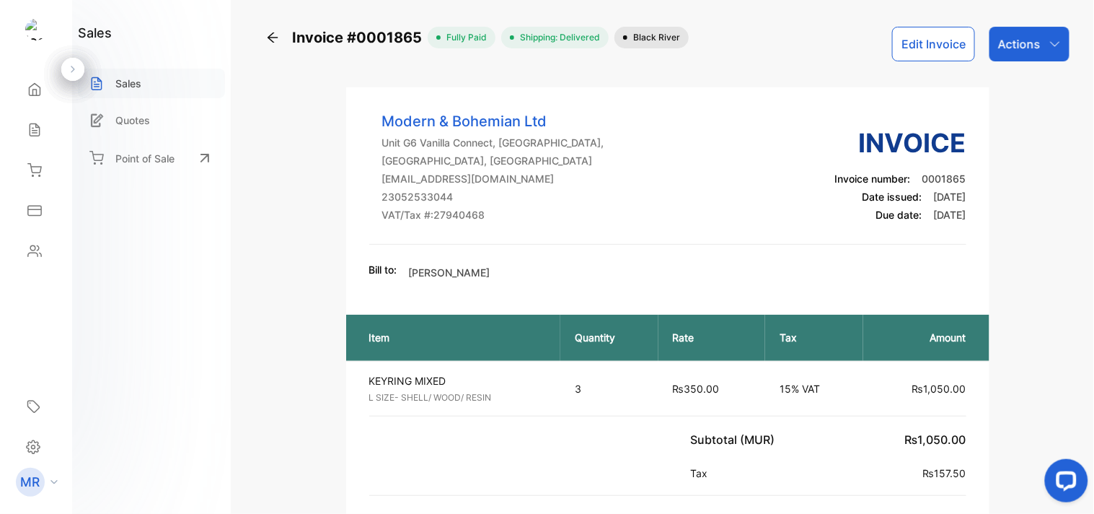
click at [141, 71] on div "Sales" at bounding box center [151, 84] width 147 height 30
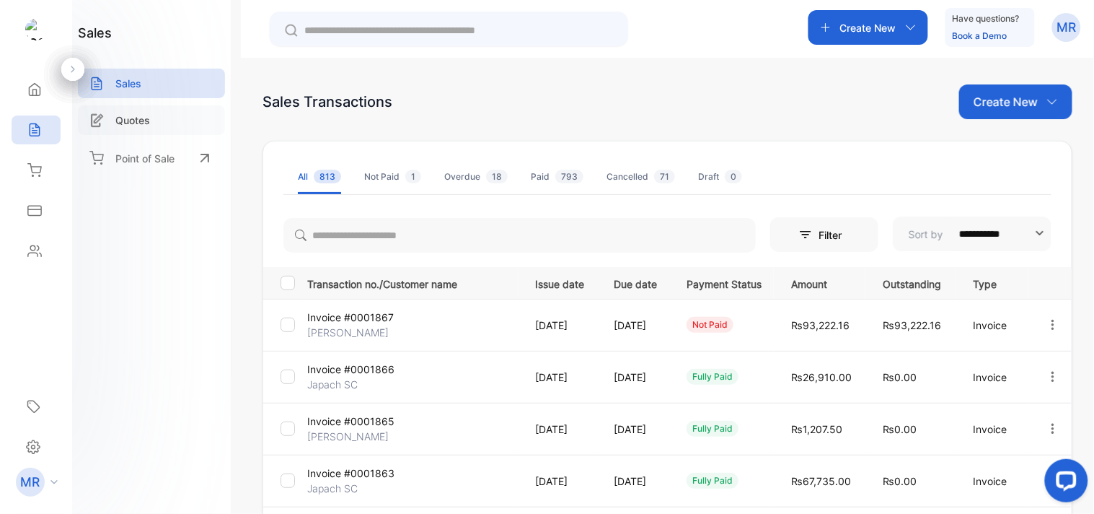
click at [137, 117] on p "Quotes" at bounding box center [132, 120] width 35 height 15
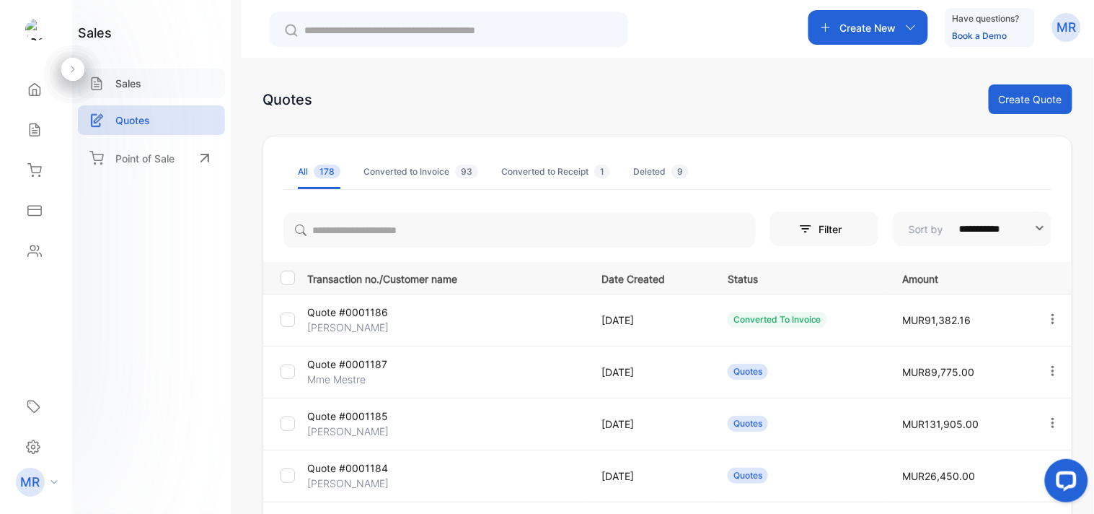
click at [169, 82] on div "Sales" at bounding box center [151, 84] width 147 height 30
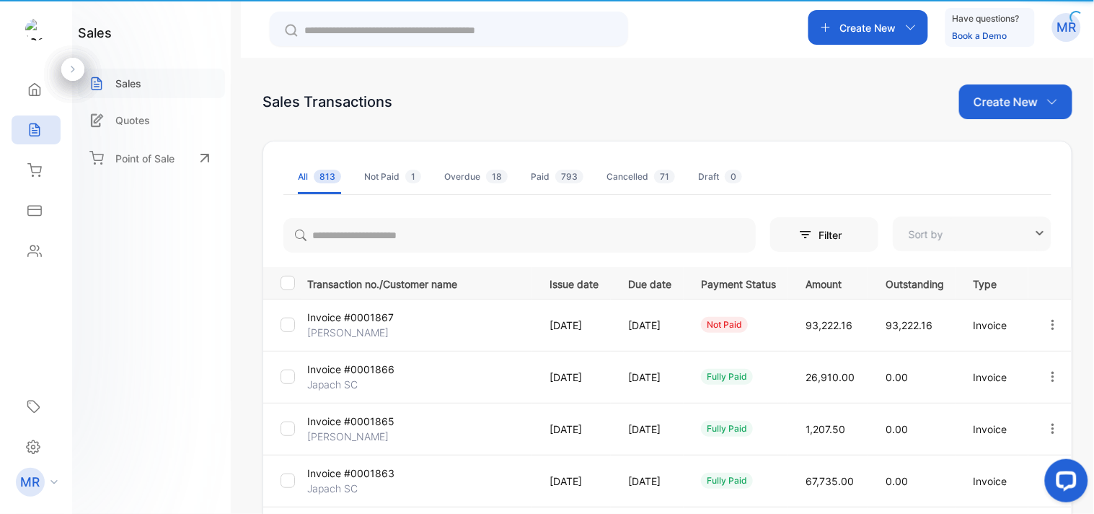
type input "**********"
